Goal: Task Accomplishment & Management: Use online tool/utility

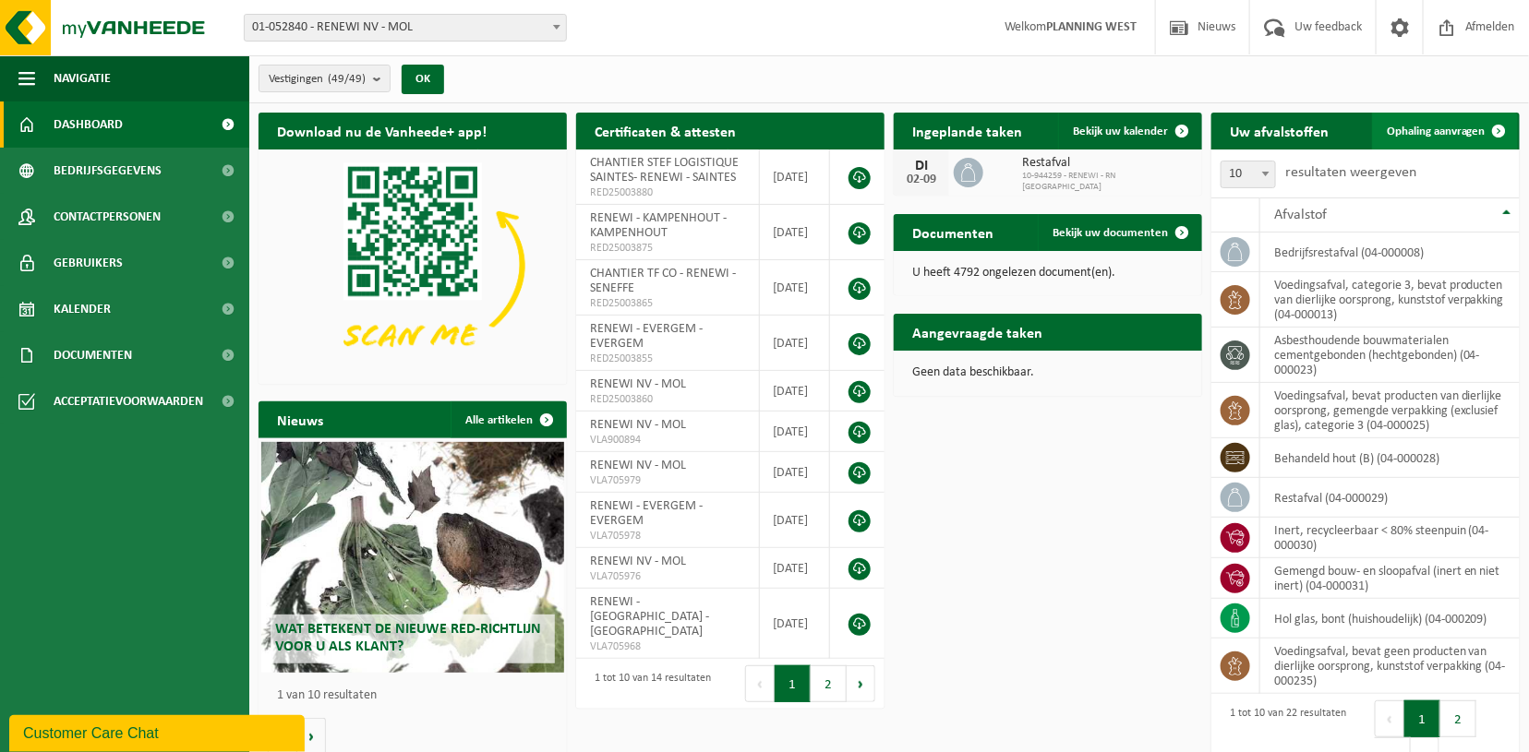
drag, startPoint x: 1463, startPoint y: 126, endPoint x: 1381, endPoint y: 140, distance: 83.5
click at [1463, 126] on span "Ophaling aanvragen" at bounding box center [1435, 132] width 99 height 12
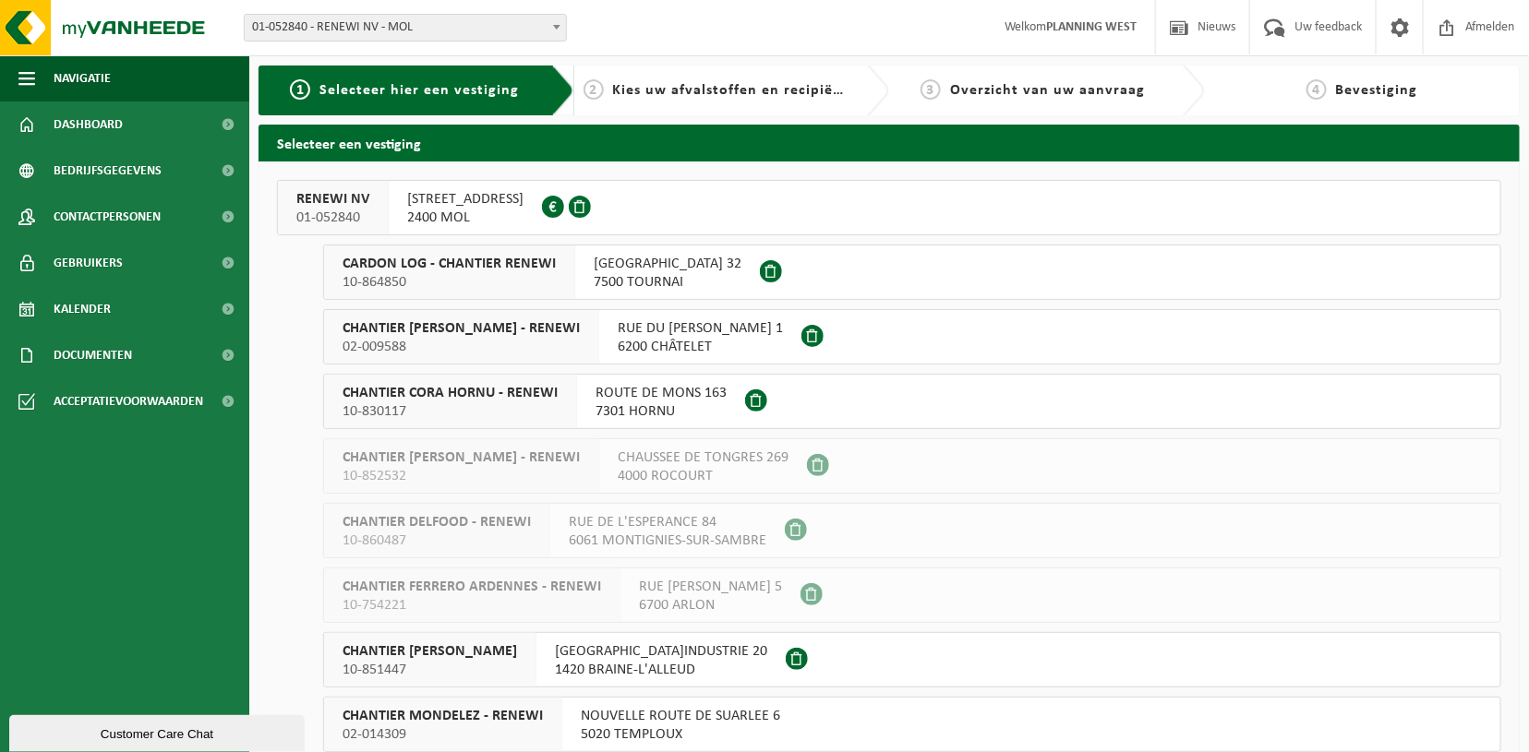
scroll to position [29, 0]
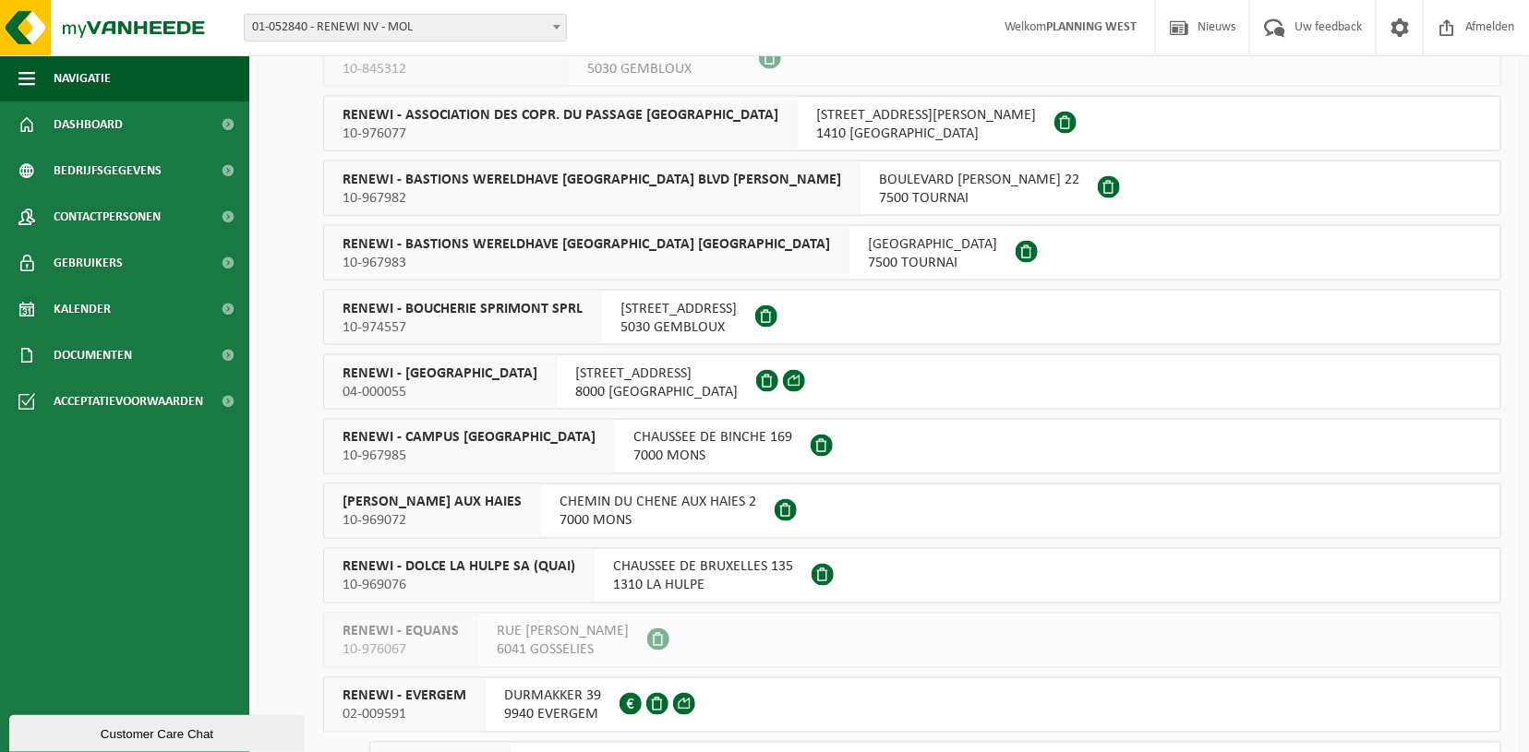
click at [400, 373] on span "RENEWI - BRUGGE" at bounding box center [439, 374] width 195 height 18
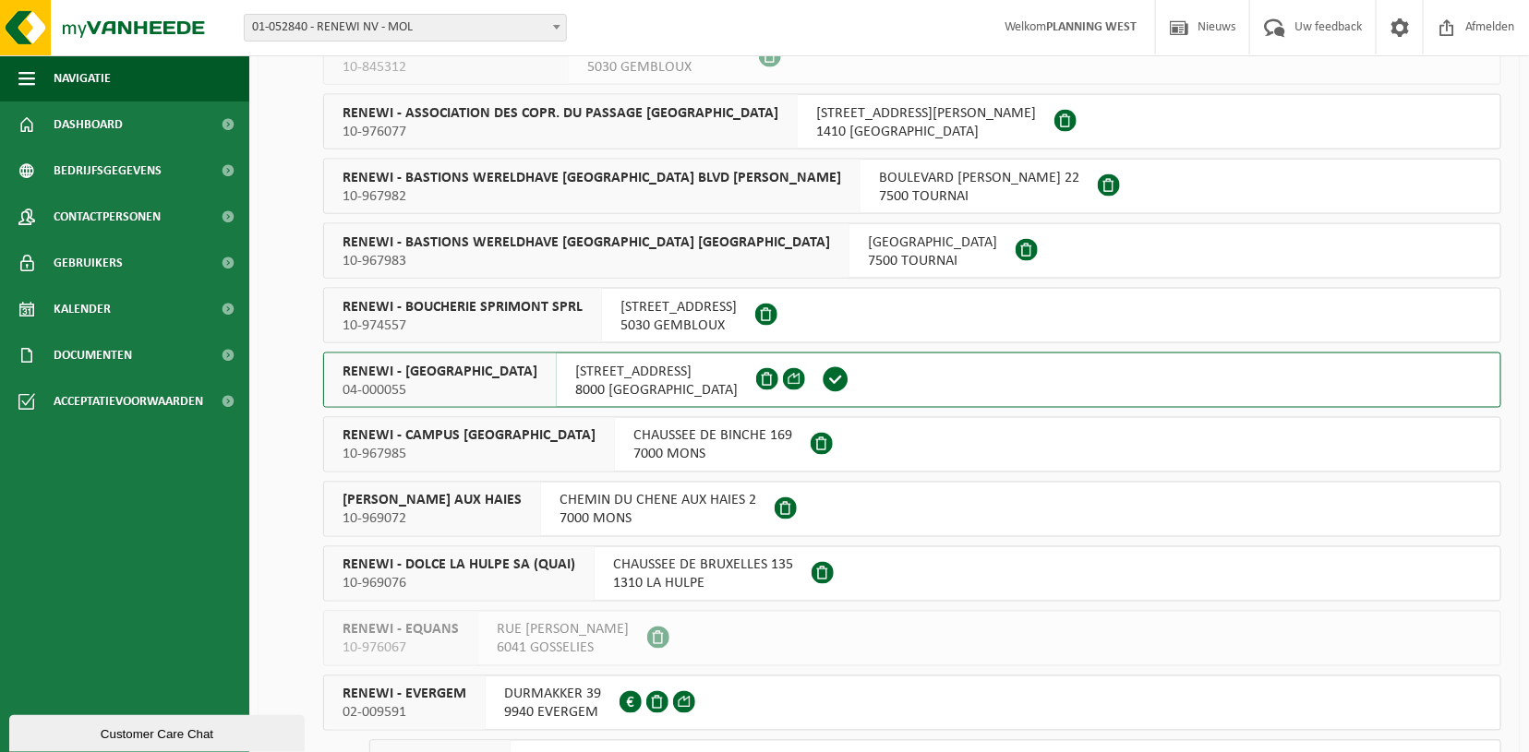
scroll to position [1056, 0]
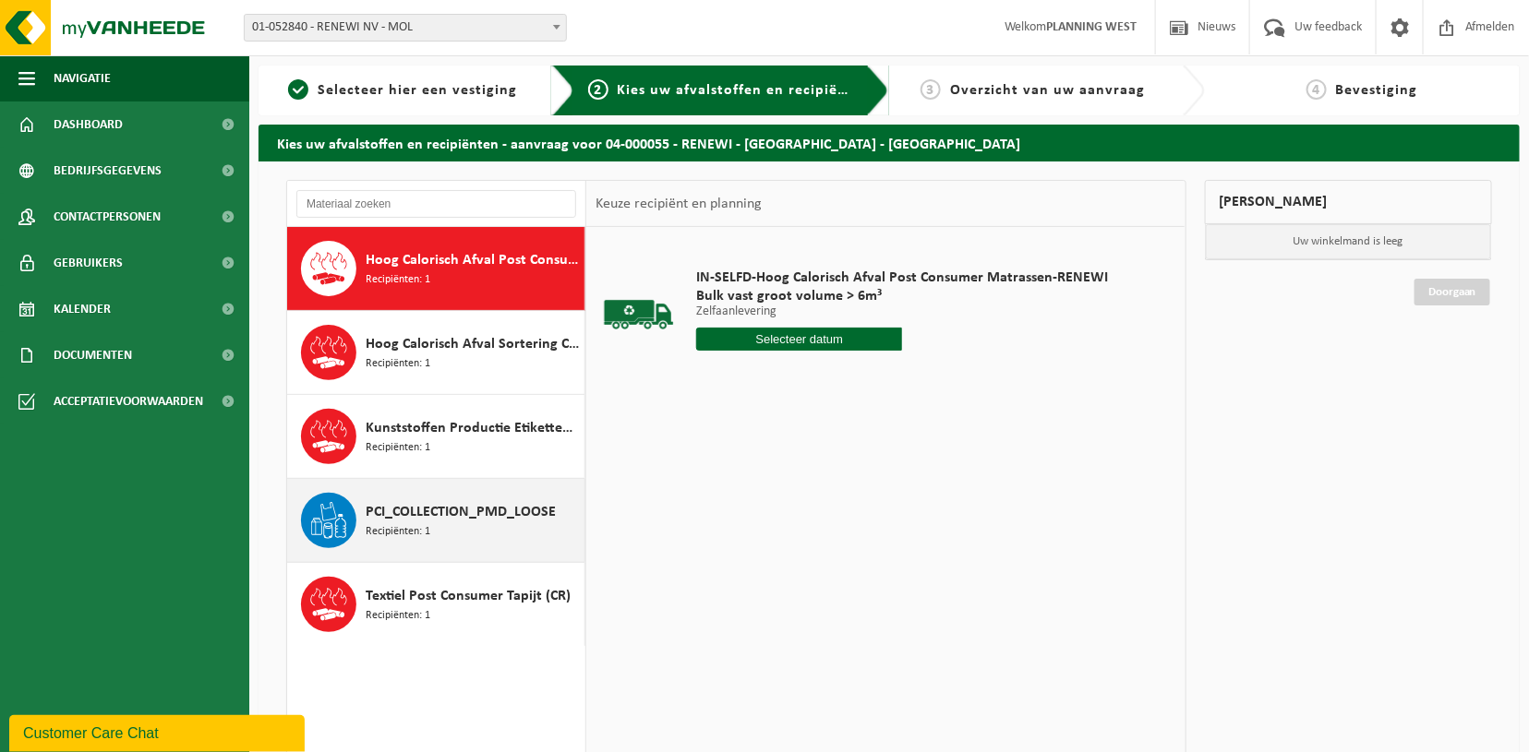
click at [400, 505] on span "PCI_COLLECTION_PMD_LOOSE" at bounding box center [461, 512] width 190 height 22
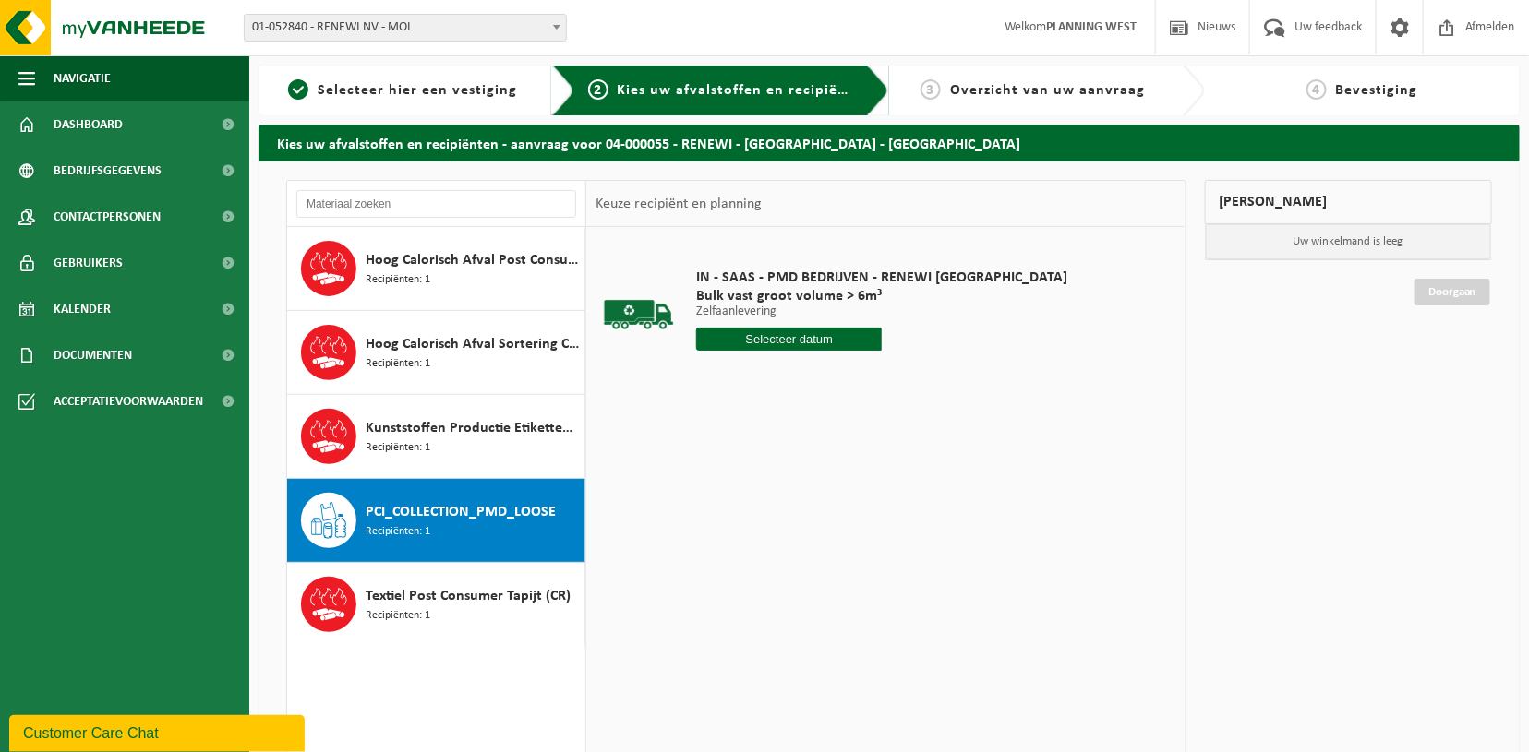
click at [780, 333] on input "text" at bounding box center [789, 339] width 186 height 23
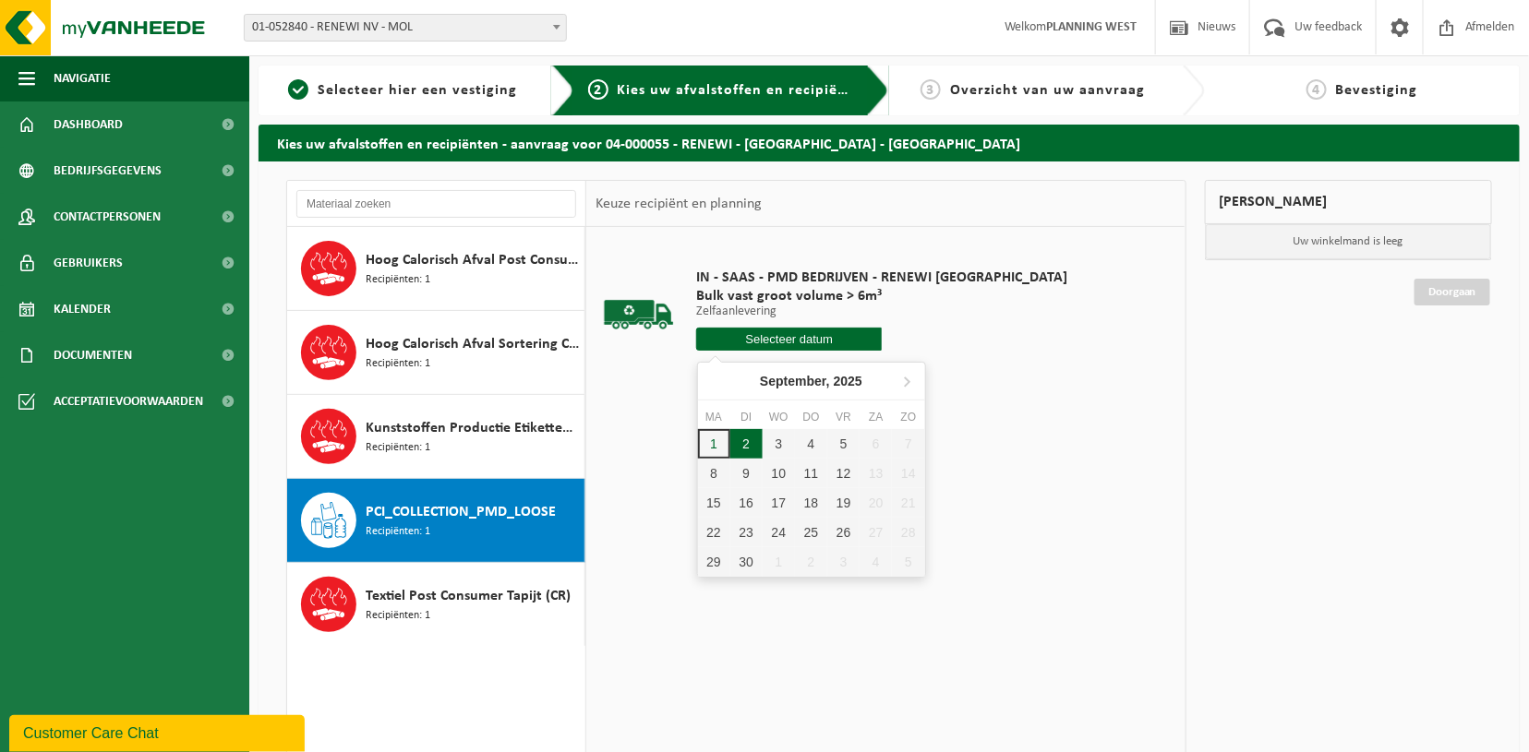
click at [738, 435] on div "2" at bounding box center [746, 444] width 32 height 30
type input "Van 2025-09-02"
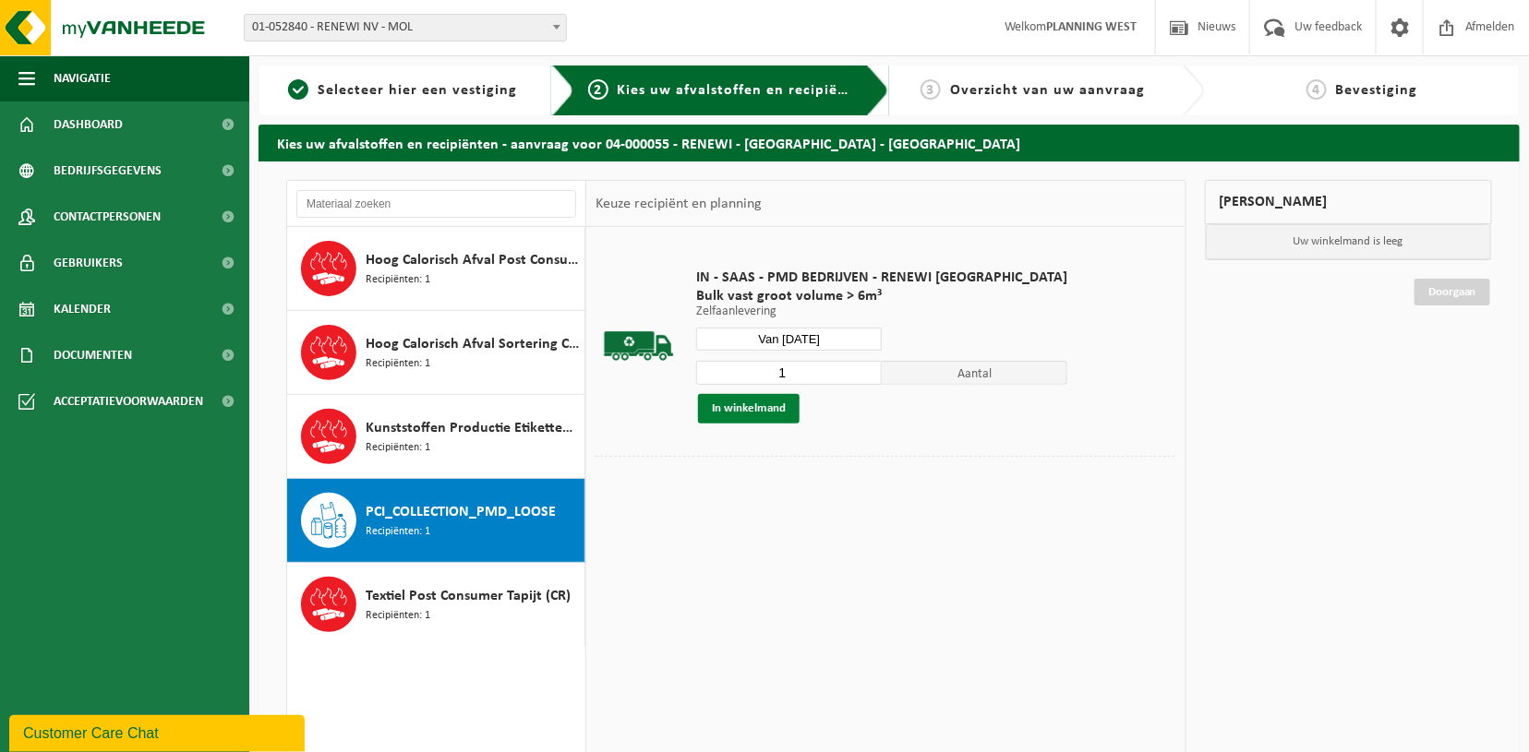
click at [767, 405] on button "In winkelmand" at bounding box center [749, 409] width 102 height 30
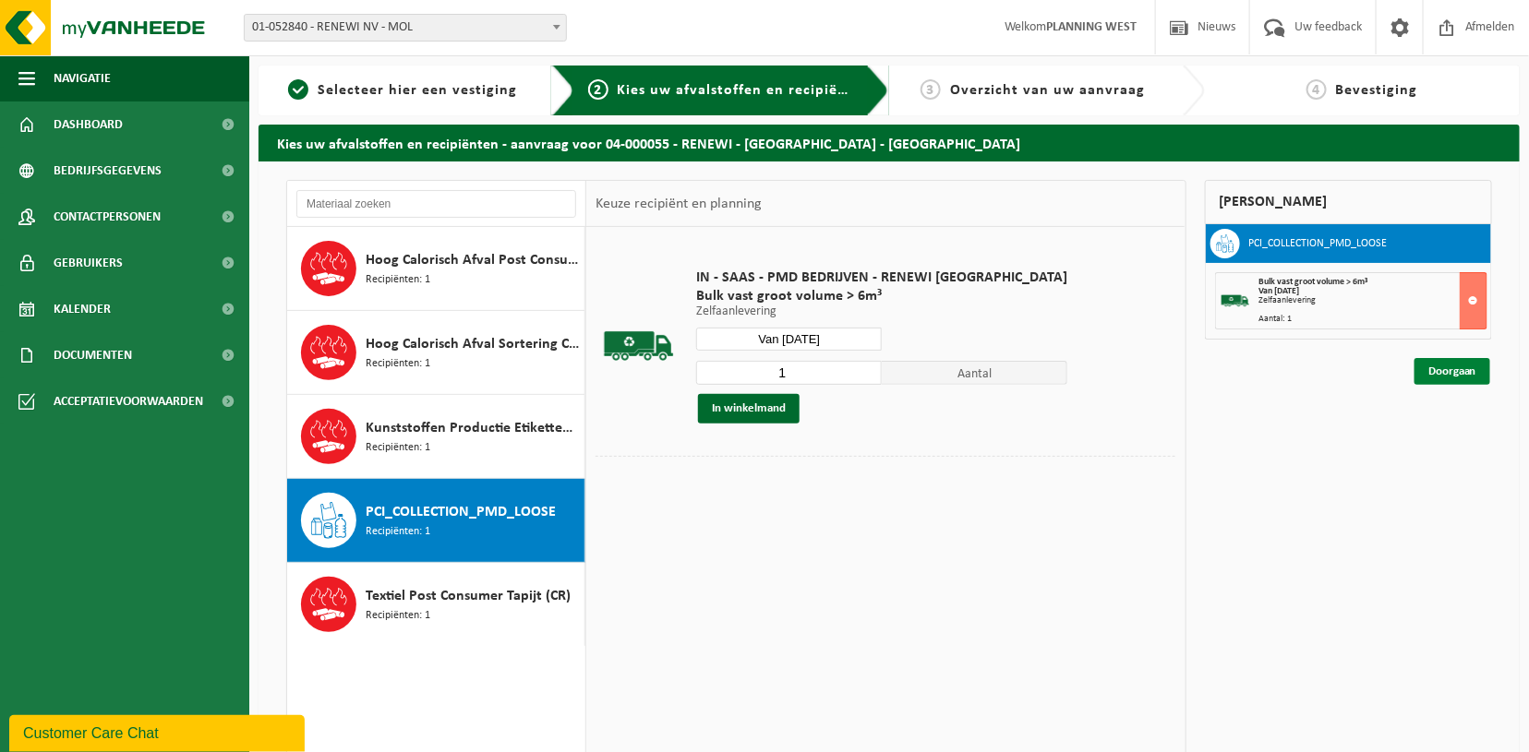
click at [1453, 366] on link "Doorgaan" at bounding box center [1452, 371] width 76 height 27
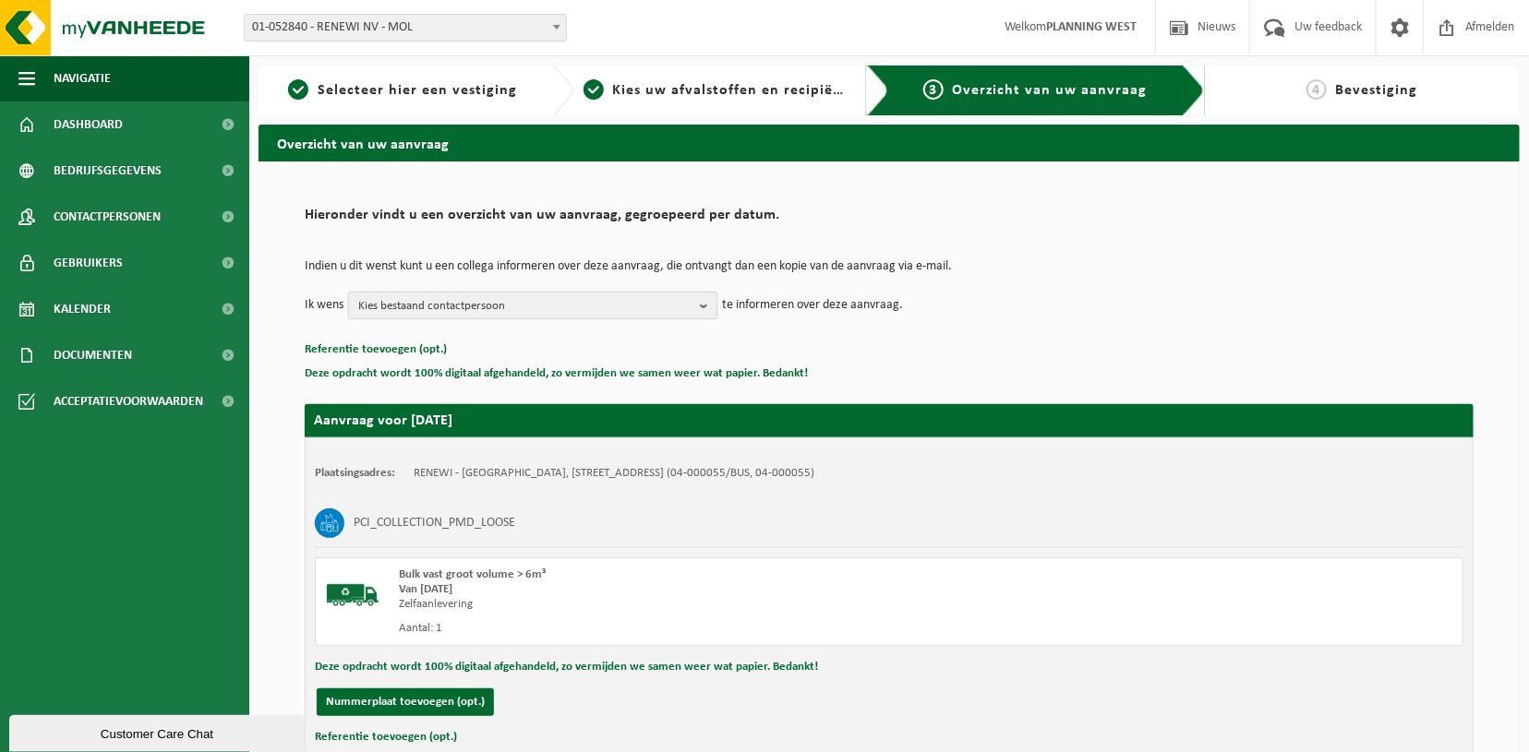
click at [439, 299] on span "Kies bestaand contactpersoon" at bounding box center [525, 307] width 334 height 28
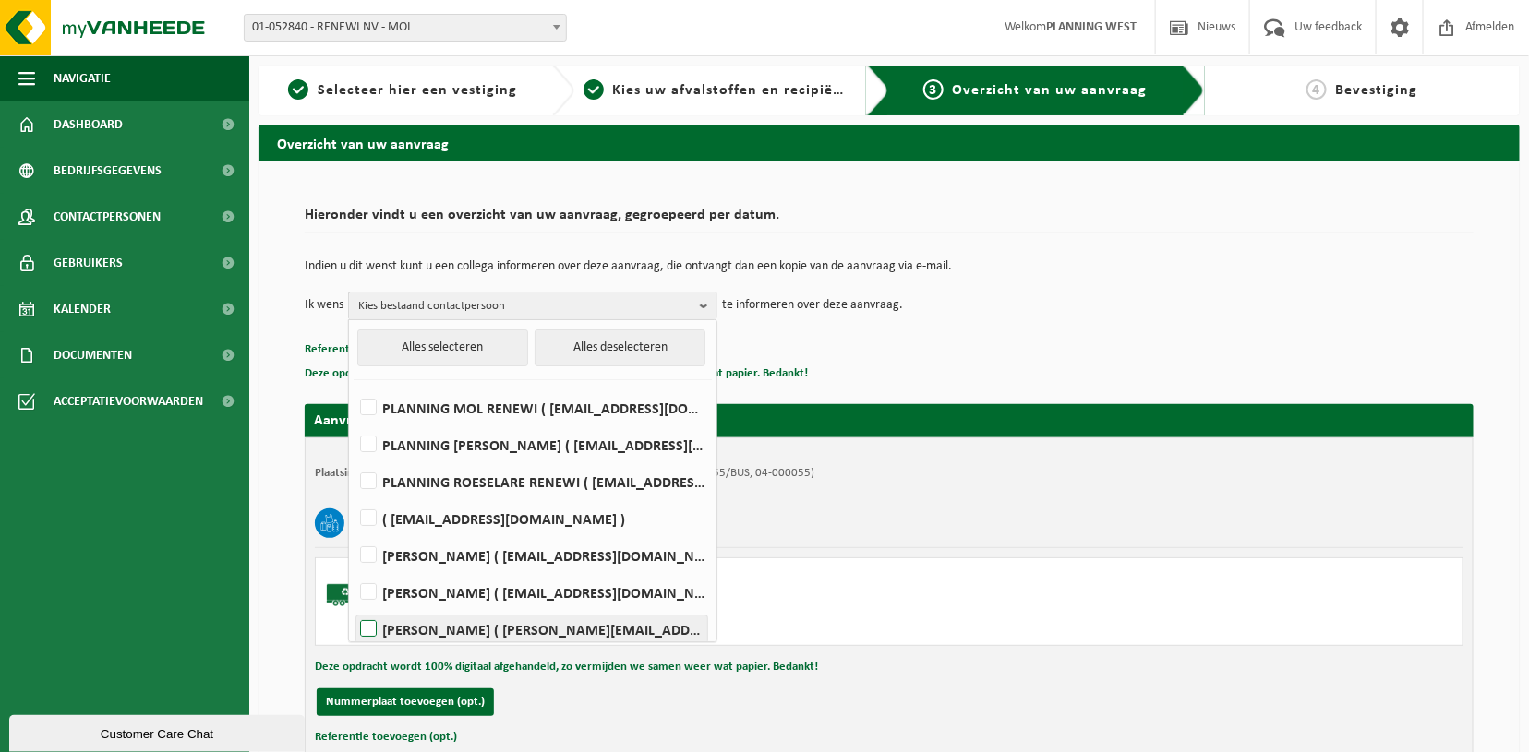
click at [363, 623] on label "NATHALIE CABEKE ( nathalie.cabeke@renewi.com )" at bounding box center [531, 630] width 351 height 28
click at [354, 606] on input "NATHALIE CABEKE ( nathalie.cabeke@renewi.com )" at bounding box center [353, 606] width 1 height 1
checkbox input "true"
click at [935, 334] on div "Indien u dit wenst kunt u een collega informeren over deze aanvraag, die ontvan…" at bounding box center [889, 290] width 1169 height 96
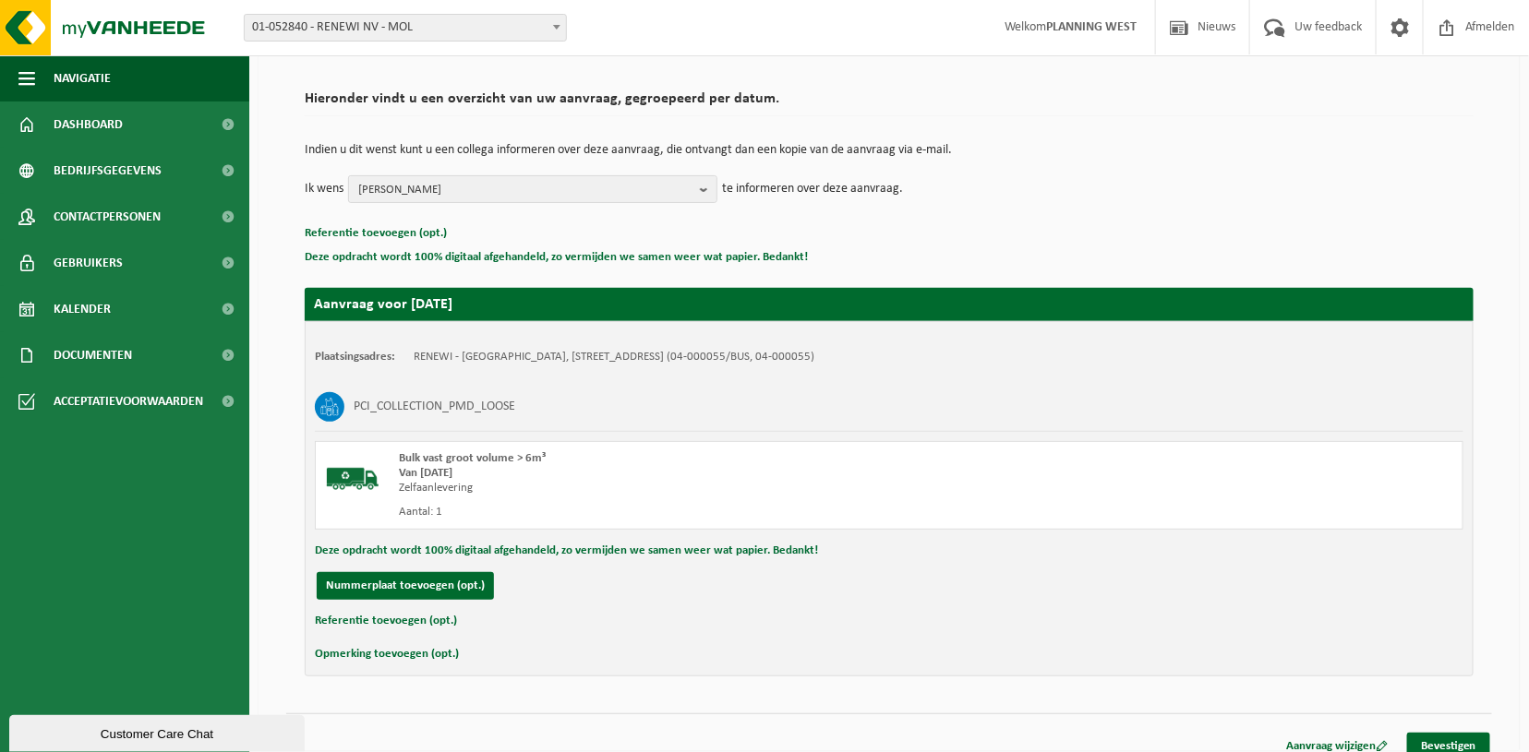
scroll to position [133, 0]
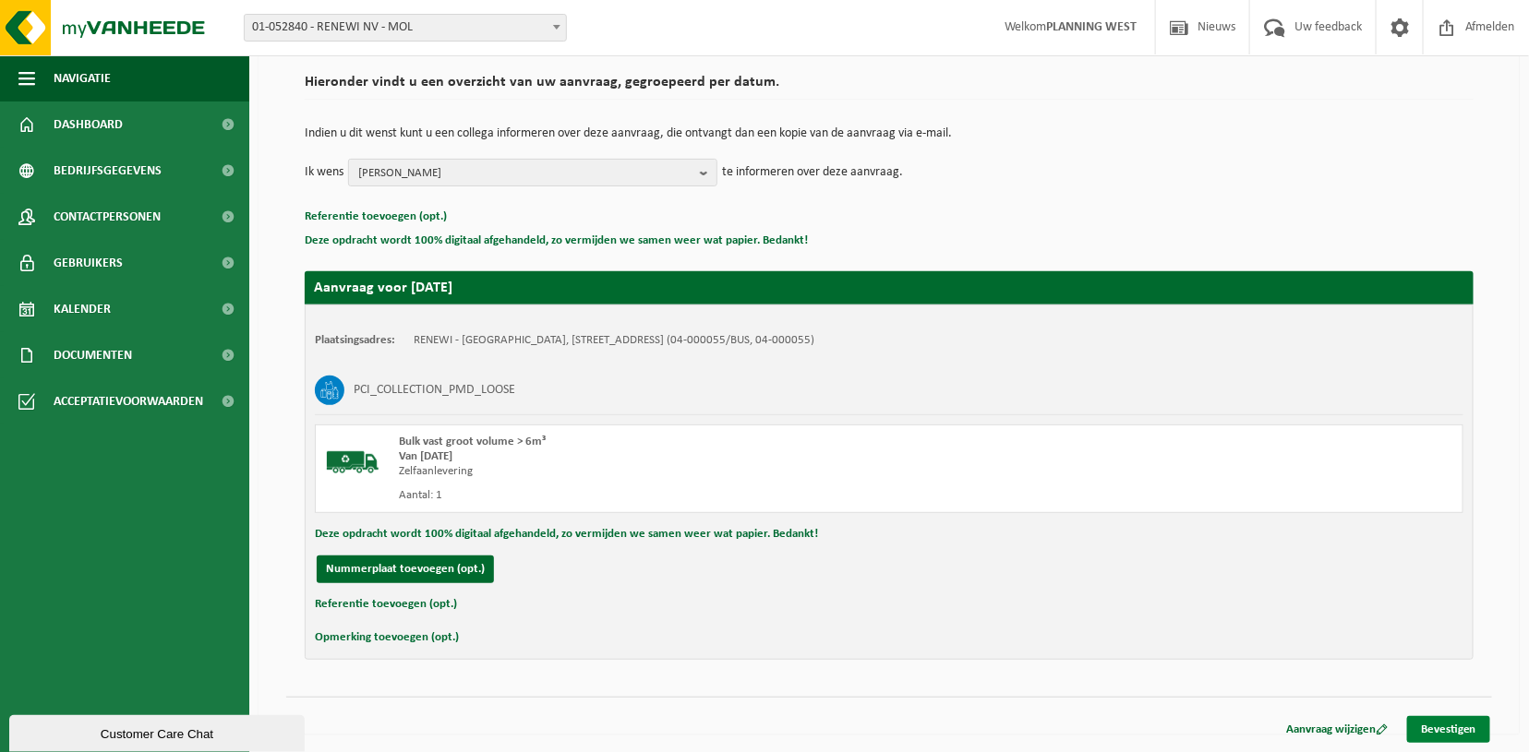
click at [1440, 723] on link "Bevestigen" at bounding box center [1448, 729] width 83 height 27
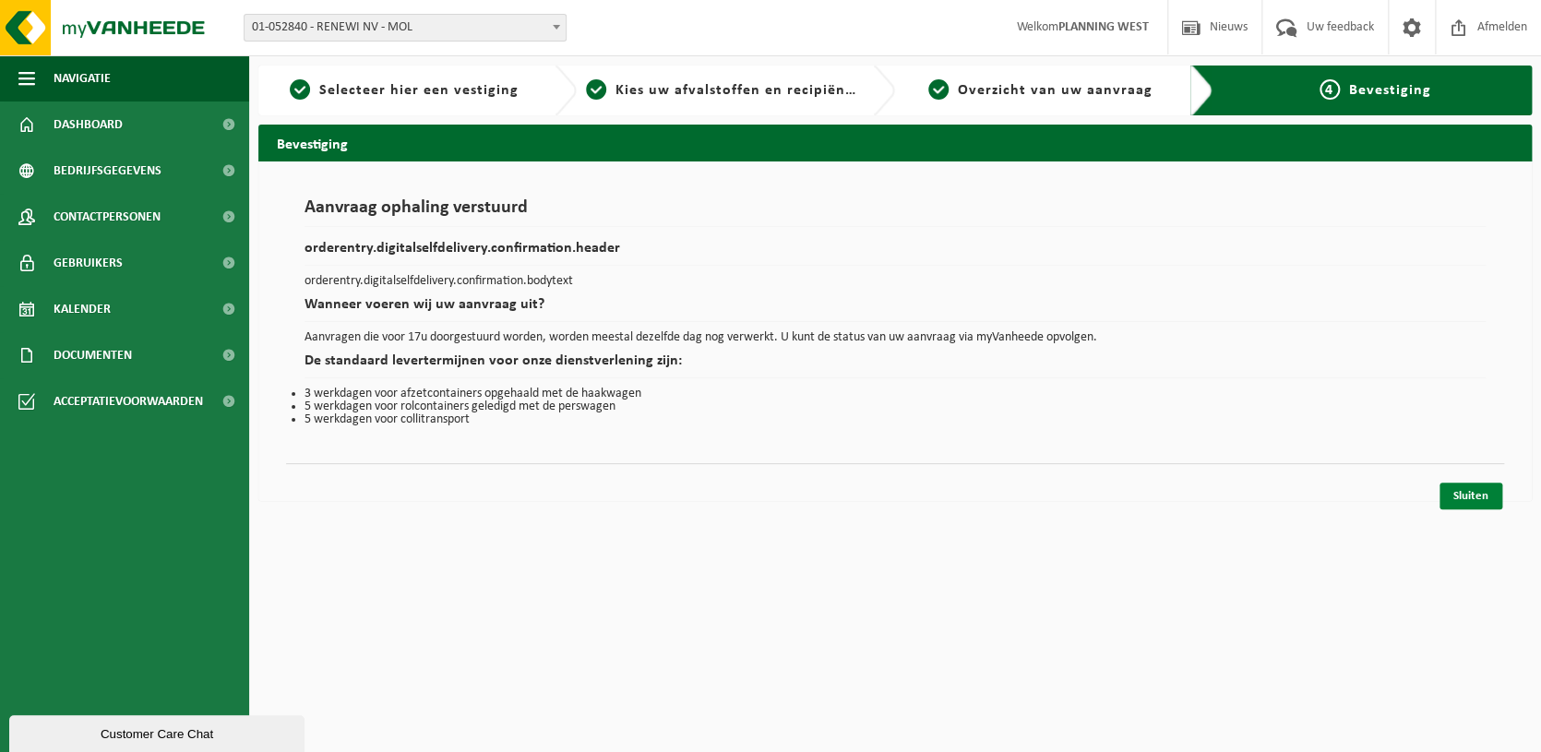
click at [1475, 494] on link "Sluiten" at bounding box center [1471, 496] width 63 height 27
